Goal: Transaction & Acquisition: Purchase product/service

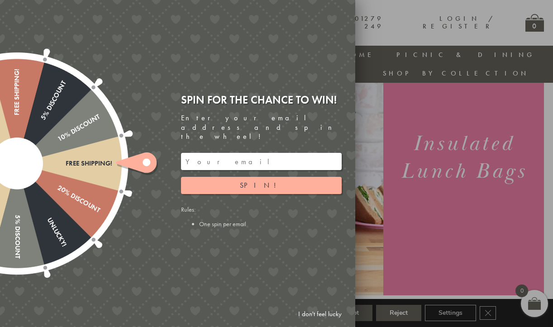
scroll to position [72, 0]
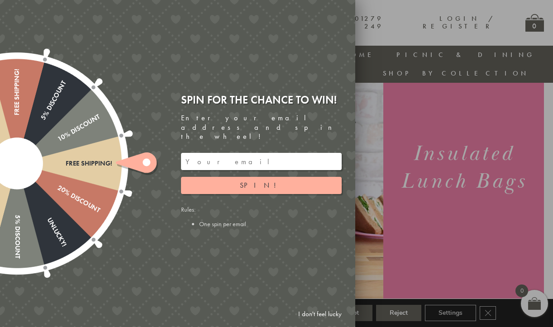
click at [201, 154] on input "email" at bounding box center [261, 161] width 161 height 17
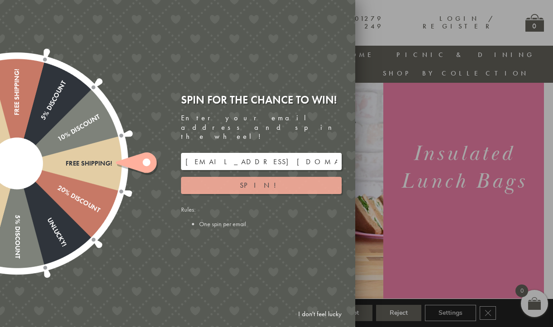
click at [264, 181] on span "Spin!" at bounding box center [261, 186] width 43 height 10
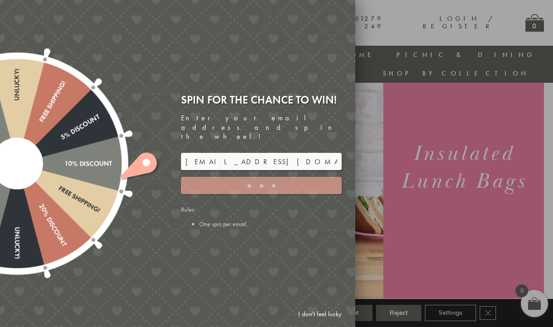
type input "5GCG59DK"
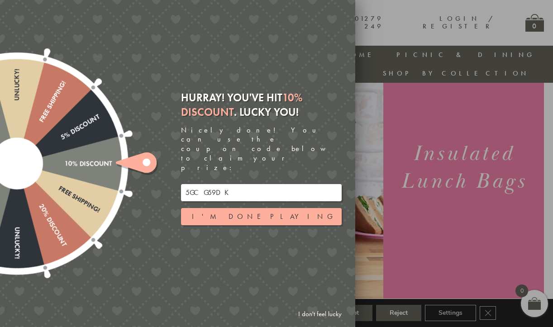
drag, startPoint x: 220, startPoint y: 176, endPoint x: 180, endPoint y: 180, distance: 40.0
click at [180, 180] on div "Hurray! You've hit 10% Discount . Lucky you! Nicely done! You can use the coupo…" at bounding box center [264, 163] width 181 height 159
drag, startPoint x: 247, startPoint y: 181, endPoint x: 182, endPoint y: 177, distance: 65.8
click at [182, 184] on input "5GCG59DK" at bounding box center [261, 192] width 161 height 17
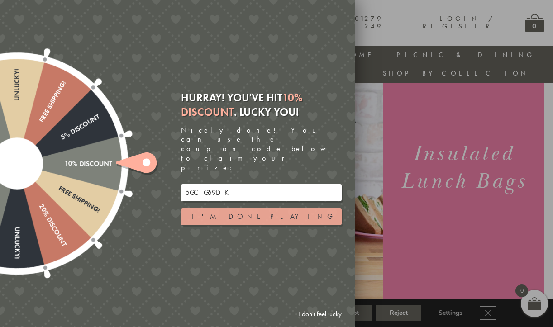
click at [271, 208] on button "I'm done playing" at bounding box center [261, 216] width 161 height 17
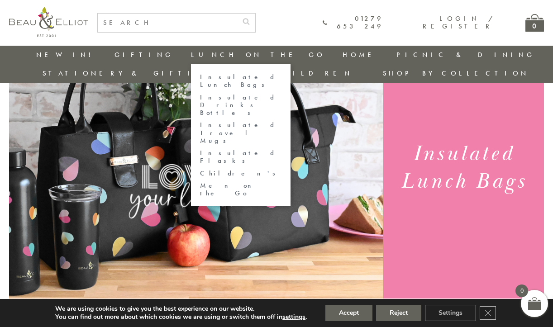
click at [200, 76] on link "Insulated Lunch Bags" at bounding box center [241, 81] width 82 height 16
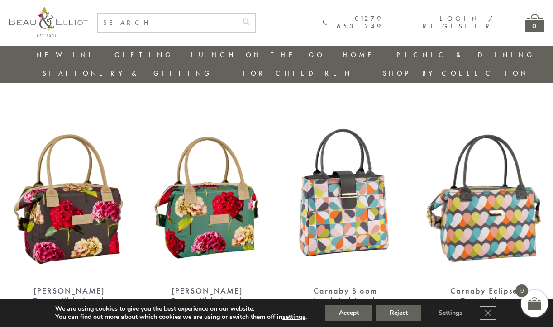
scroll to position [299, 0]
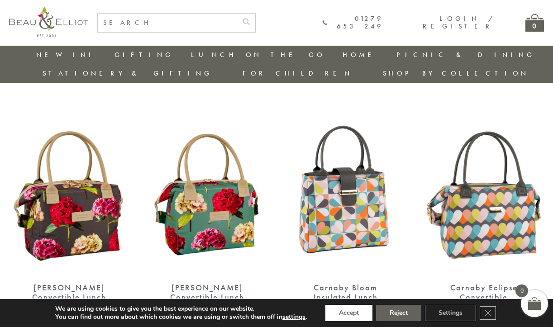
click at [362, 318] on button "Accept" at bounding box center [349, 313] width 47 height 16
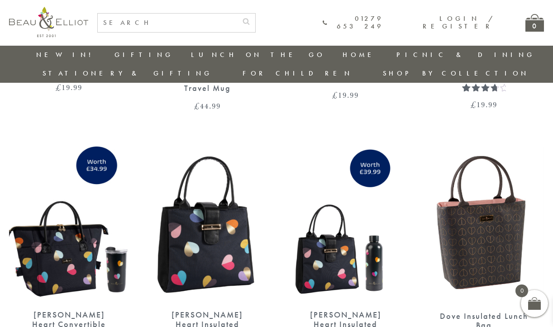
scroll to position [1431, 0]
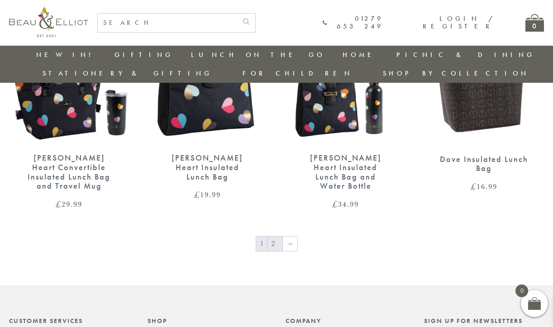
click at [276, 237] on link "2" at bounding box center [275, 244] width 15 height 14
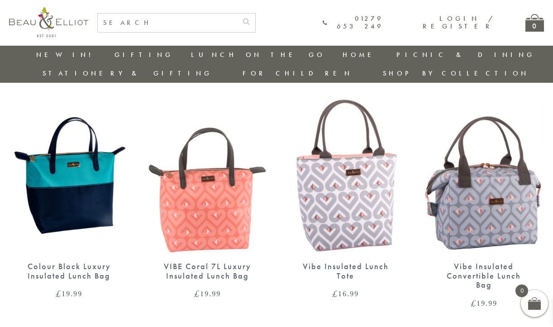
scroll to position [570, 0]
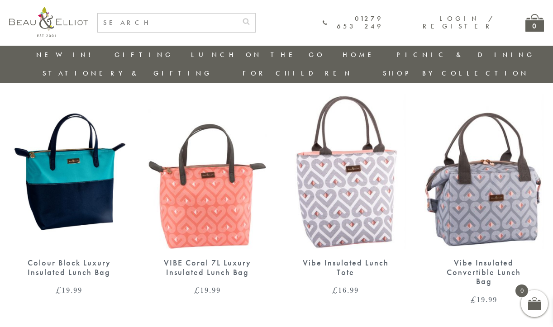
click at [352, 186] on img at bounding box center [346, 171] width 120 height 155
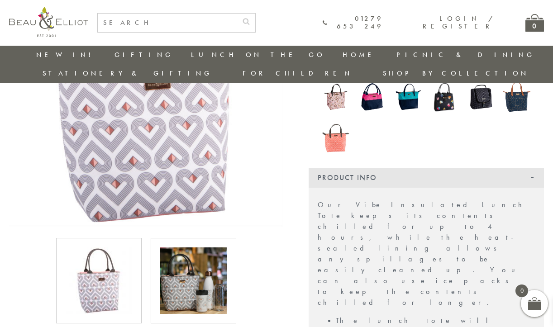
scroll to position [163, 0]
click at [120, 258] on img at bounding box center [99, 280] width 67 height 67
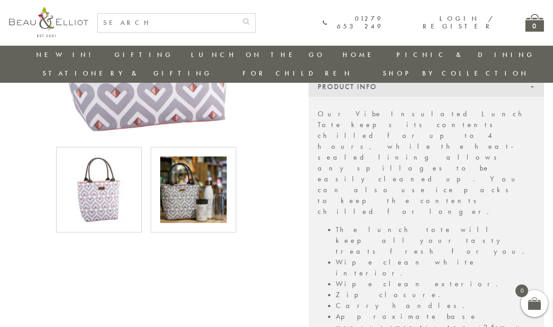
scroll to position [298, 0]
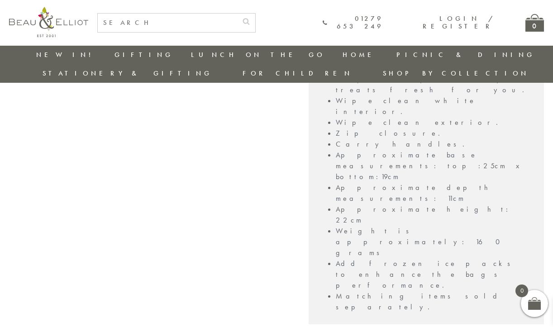
scroll to position [344, 0]
